Goal: Contribute content

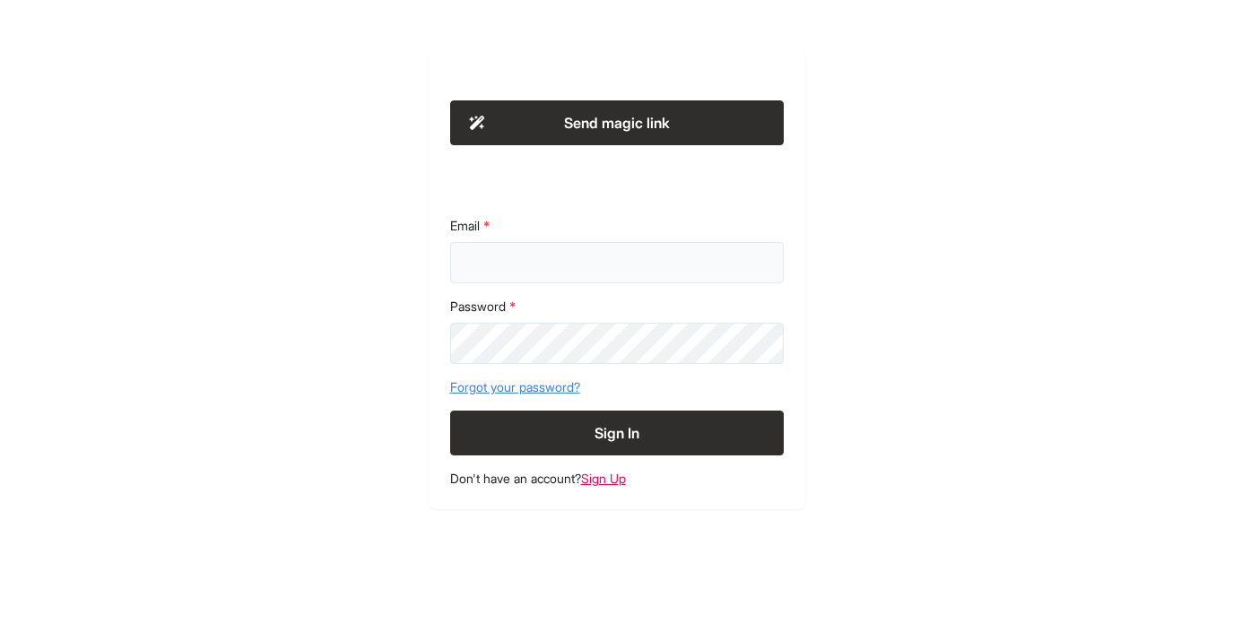
type input "**********"
click at [640, 423] on button "Sign In" at bounding box center [617, 433] width 334 height 45
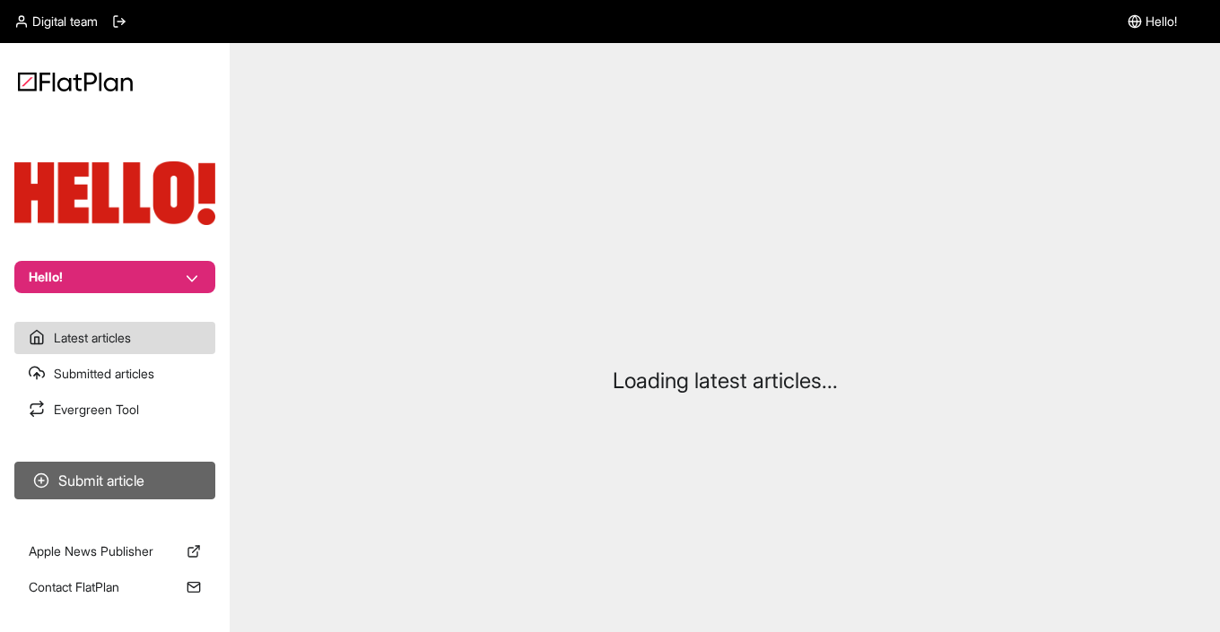
click at [134, 481] on button "Submit article" at bounding box center [114, 481] width 201 height 38
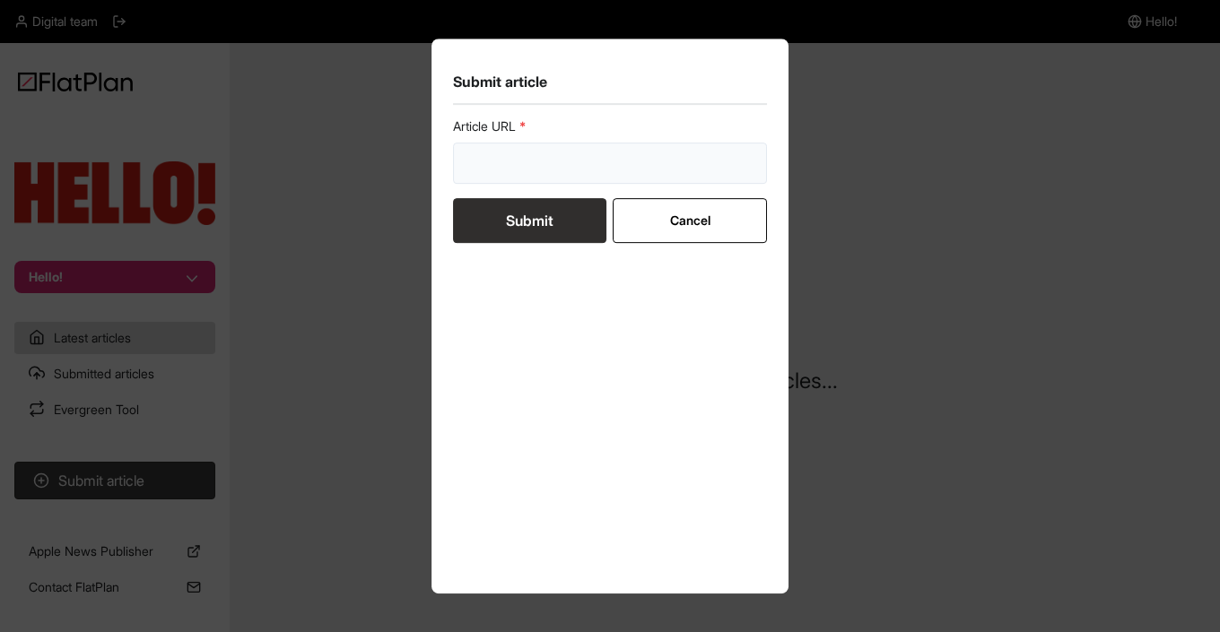
click at [579, 167] on input "url" at bounding box center [610, 163] width 314 height 41
paste input "[URL][DOMAIN_NAME][PERSON_NAME][PERSON_NAME]"
type input "[URL][DOMAIN_NAME][PERSON_NAME][PERSON_NAME]"
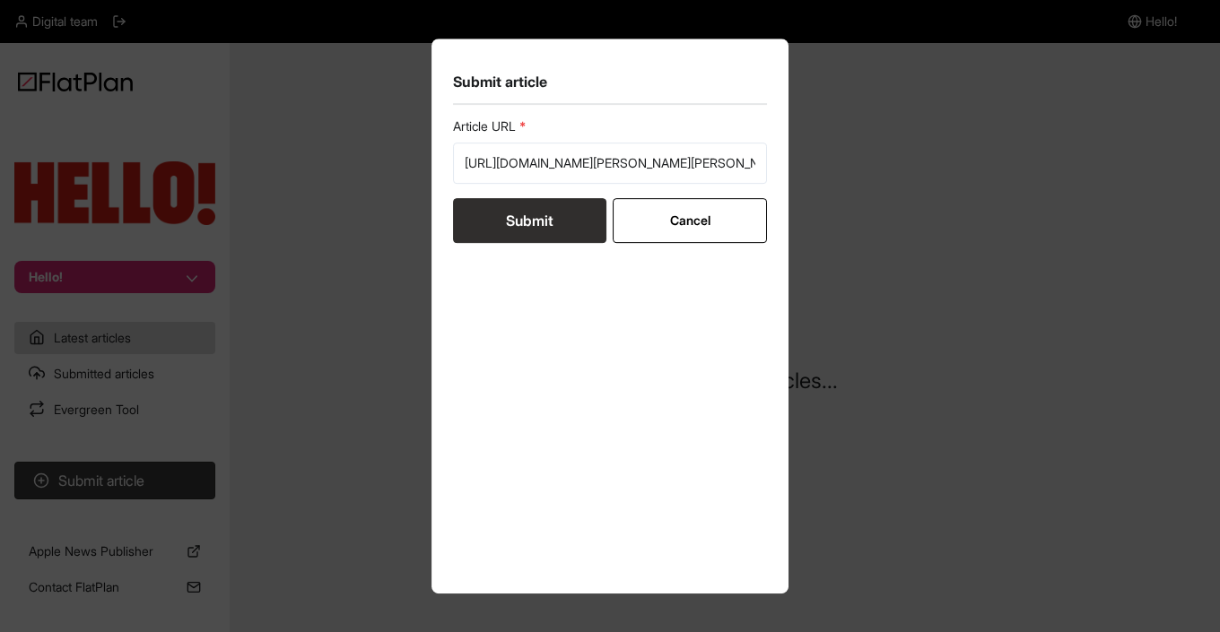
click at [529, 227] on button "Submit" at bounding box center [529, 220] width 153 height 45
